Goal: Task Accomplishment & Management: Manage account settings

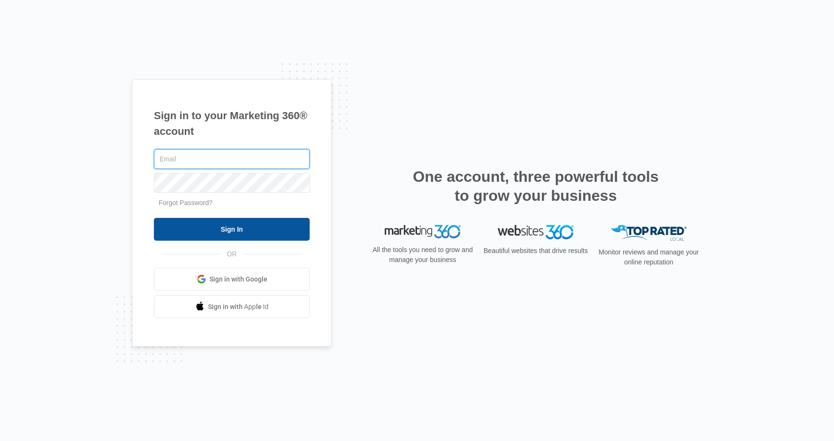
type input "macey@o2bkids.com"
drag, startPoint x: 223, startPoint y: 227, endPoint x: 210, endPoint y: 206, distance: 24.5
click at [223, 226] on input "Sign In" at bounding box center [232, 229] width 156 height 23
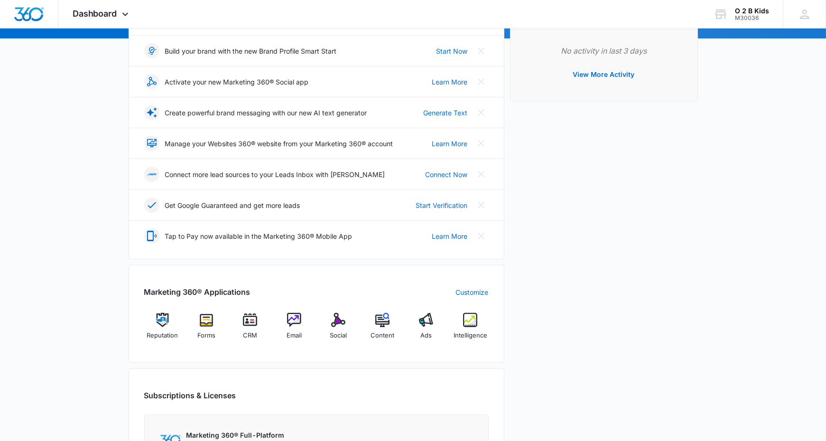
scroll to position [237, 0]
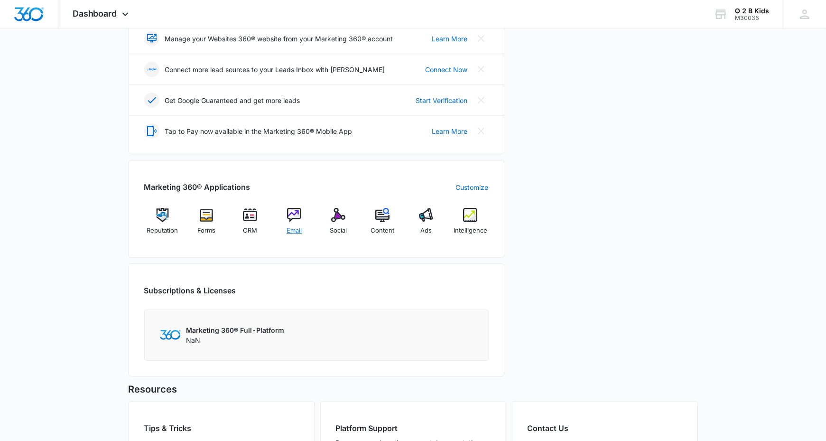
click at [293, 209] on img at bounding box center [294, 215] width 14 height 14
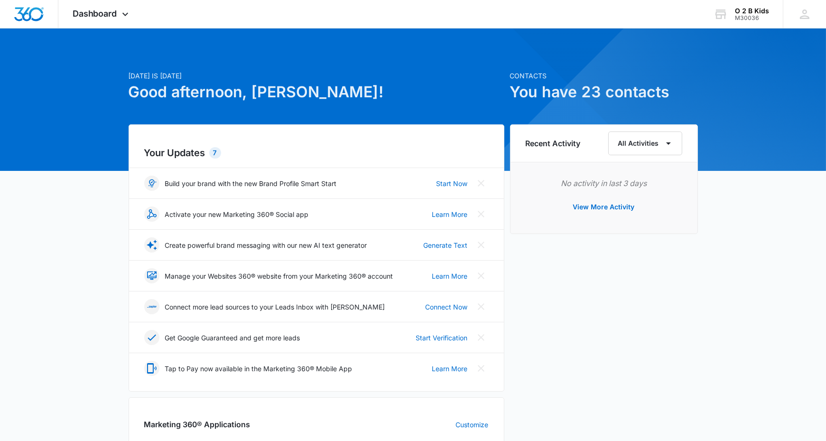
scroll to position [350, 0]
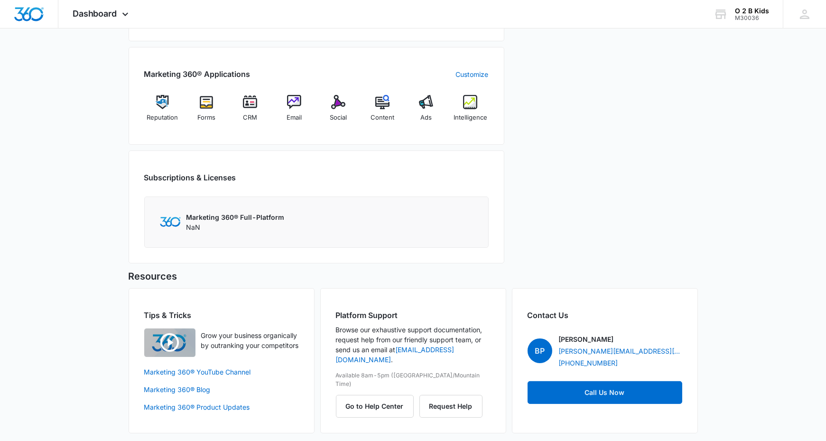
click at [302, 91] on div "Marketing 360® Applications Customize Reputation Forms CRM Email Social Content…" at bounding box center [317, 96] width 376 height 98
click at [287, 103] on div "Email" at bounding box center [294, 112] width 37 height 34
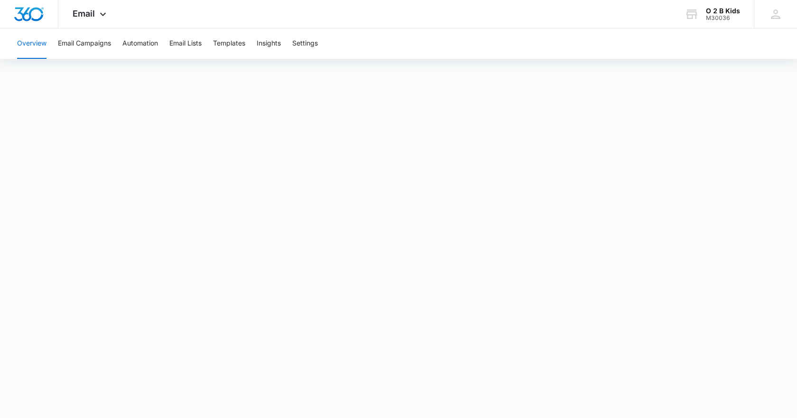
click at [30, 46] on button "Overview" at bounding box center [31, 43] width 29 height 30
click at [31, 47] on button "Overview" at bounding box center [31, 43] width 29 height 30
click at [79, 40] on button "Email Campaigns" at bounding box center [84, 43] width 53 height 30
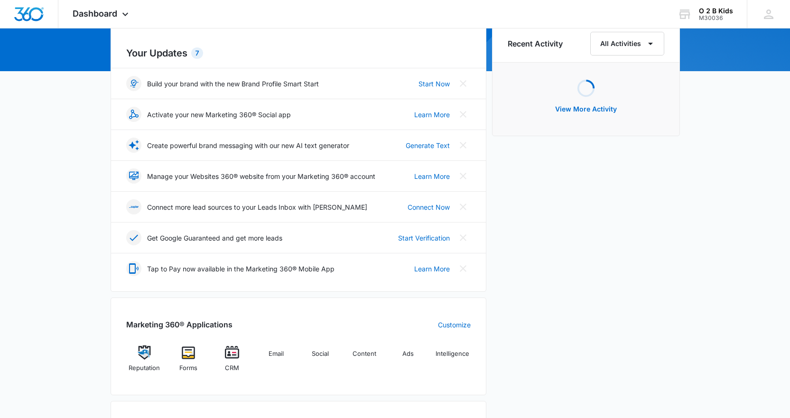
scroll to position [142, 0]
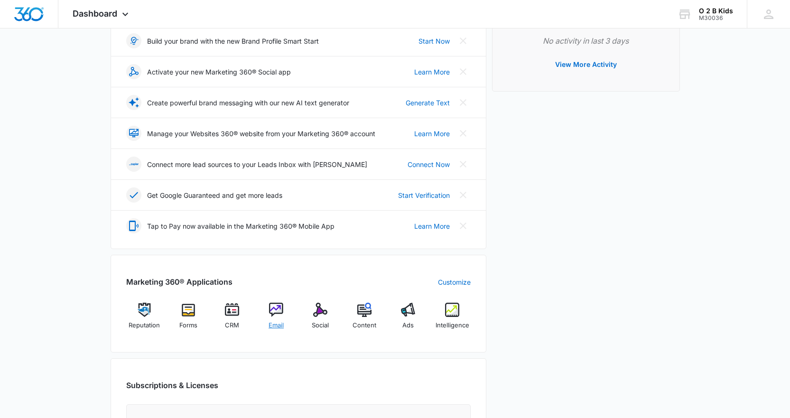
click at [278, 311] on img at bounding box center [276, 310] width 14 height 14
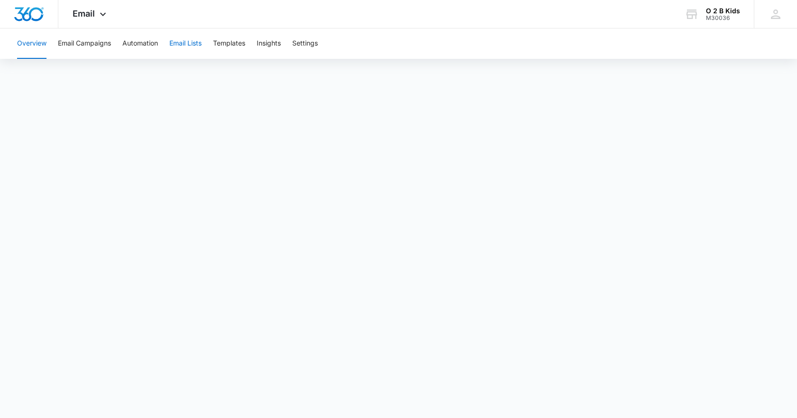
click at [190, 42] on button "Email Lists" at bounding box center [185, 43] width 32 height 30
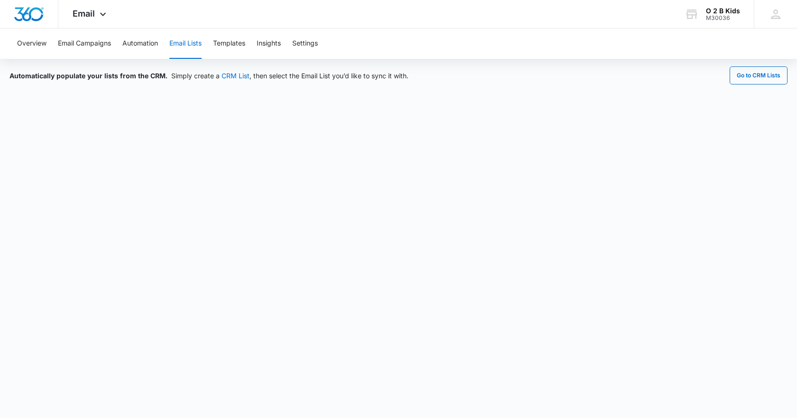
click at [628, 87] on div "Automatically populate your lists from the CRM. Simply create a CRM List , then…" at bounding box center [398, 224] width 797 height 331
